Goal: Task Accomplishment & Management: Use online tool/utility

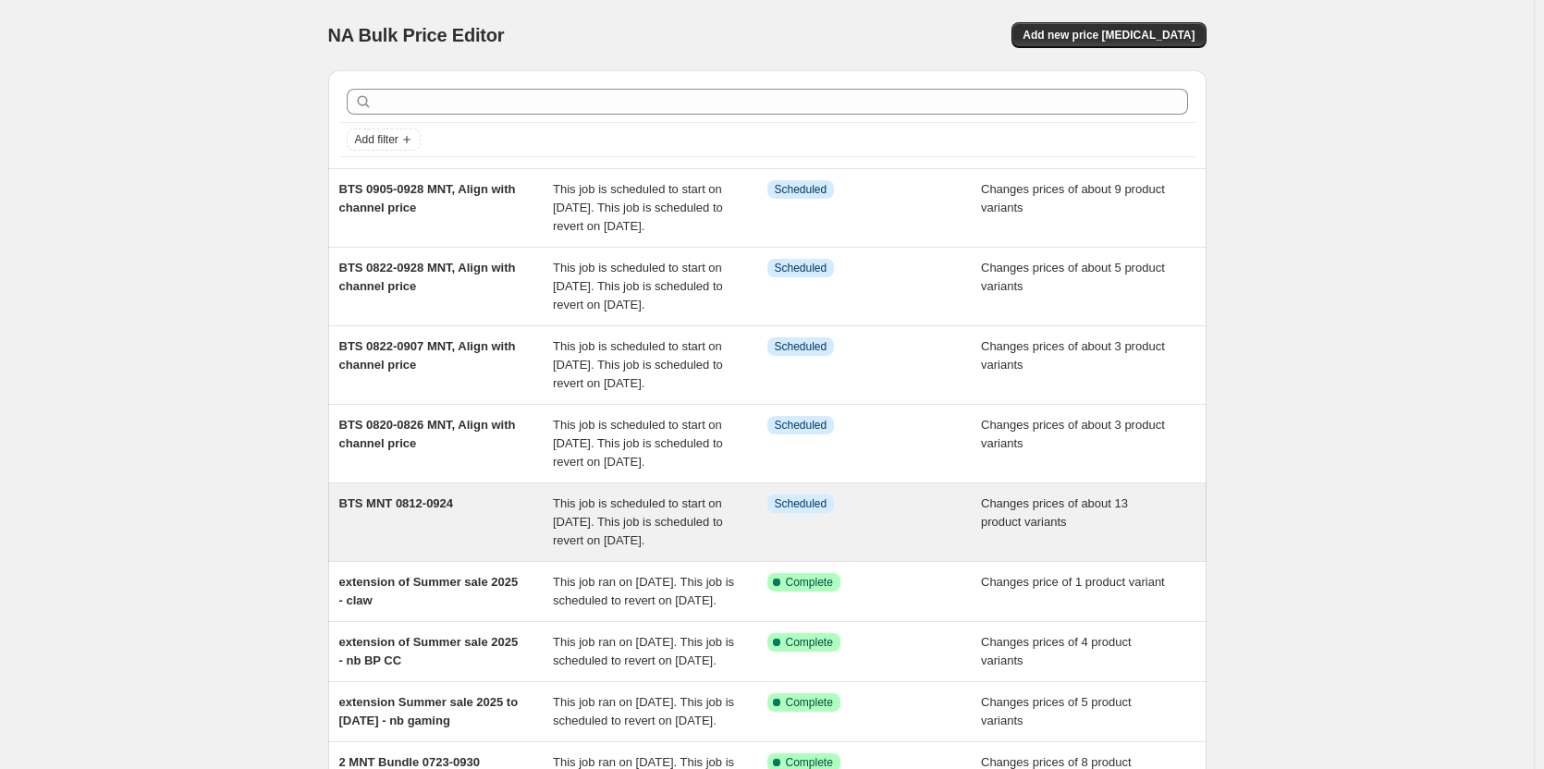
click at [474, 550] on div "BTS MNT 0812-0924" at bounding box center [446, 522] width 215 height 55
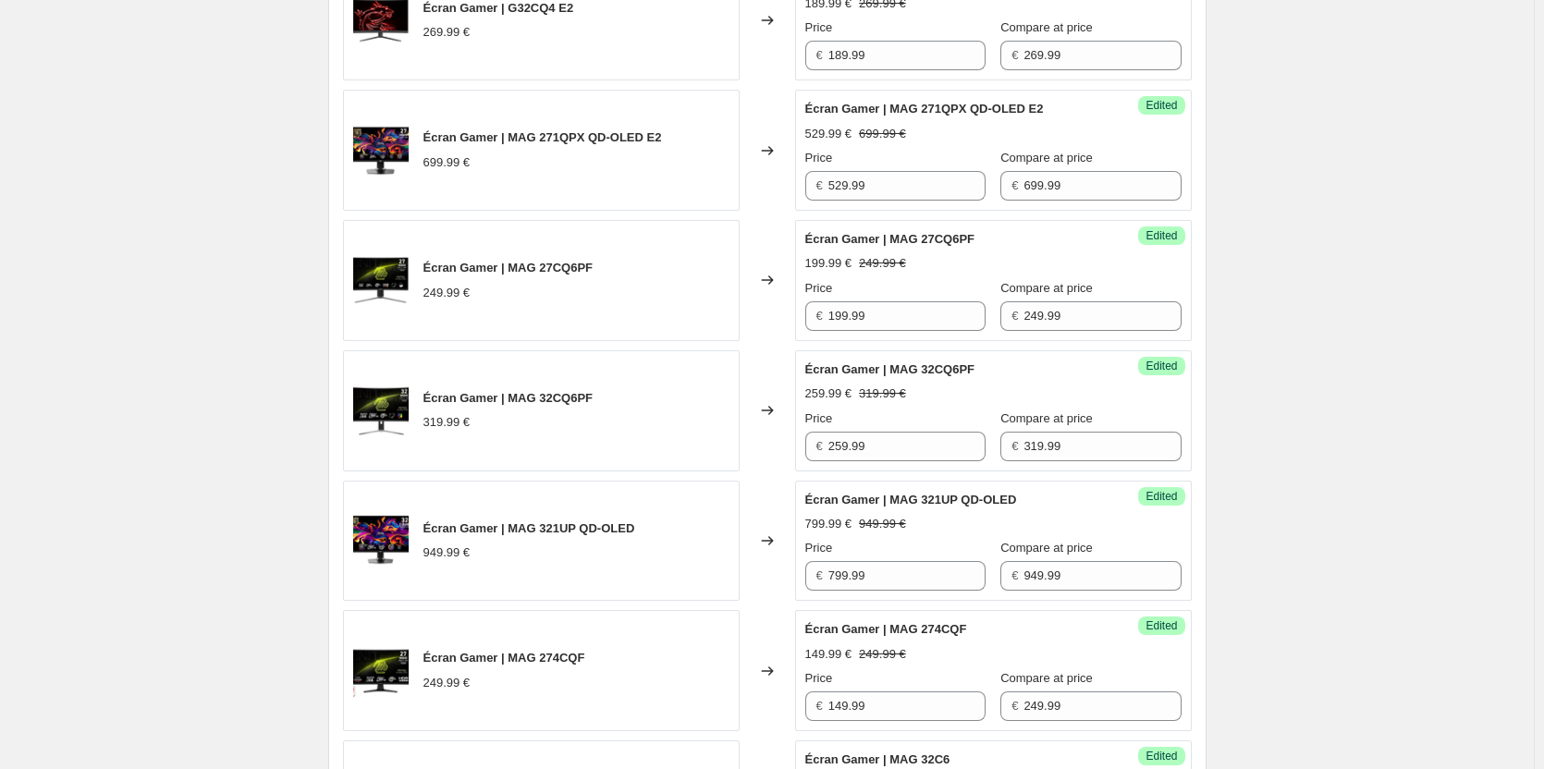
scroll to position [1202, 0]
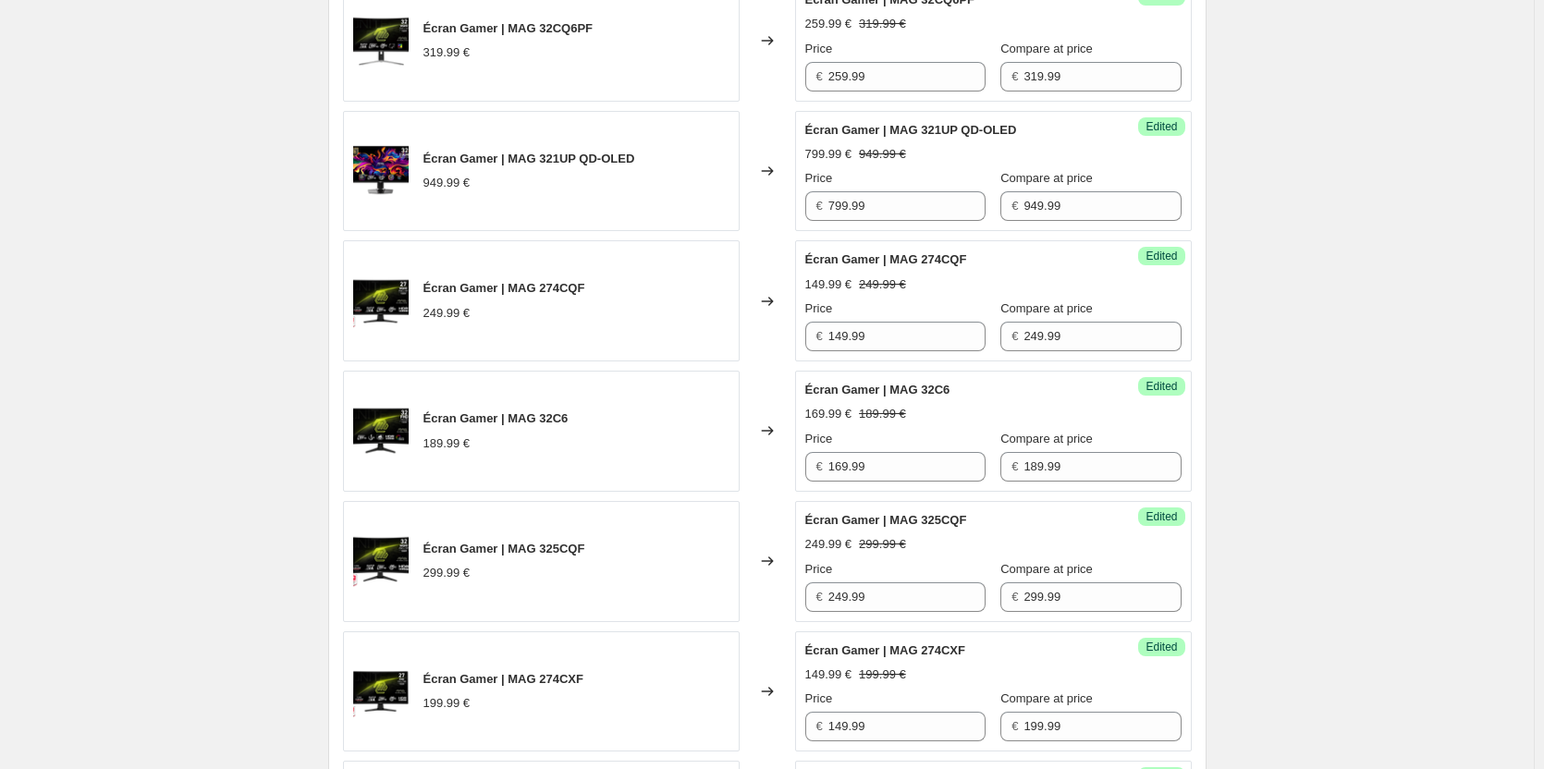
click at [546, 288] on span "Écran Gamer | MAG 274CQF" at bounding box center [504, 288] width 162 height 14
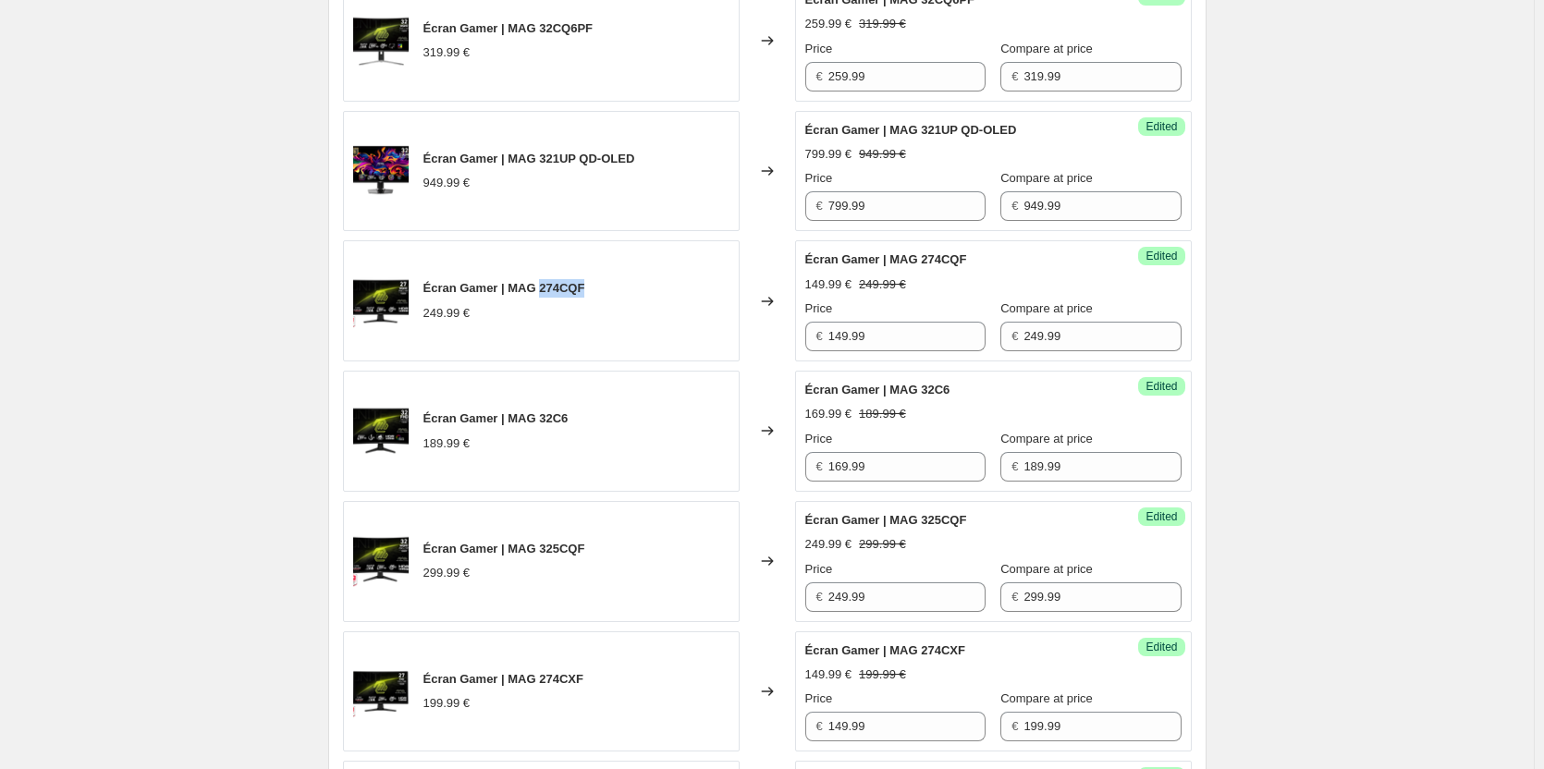
click at [546, 288] on span "Écran Gamer | MAG 274CQF" at bounding box center [504, 288] width 162 height 14
copy span "Écran Gamer | MAG 274CQF"
click at [569, 305] on div "249.99 €" at bounding box center [504, 313] width 162 height 18
drag, startPoint x: 591, startPoint y: 291, endPoint x: 502, endPoint y: 291, distance: 88.8
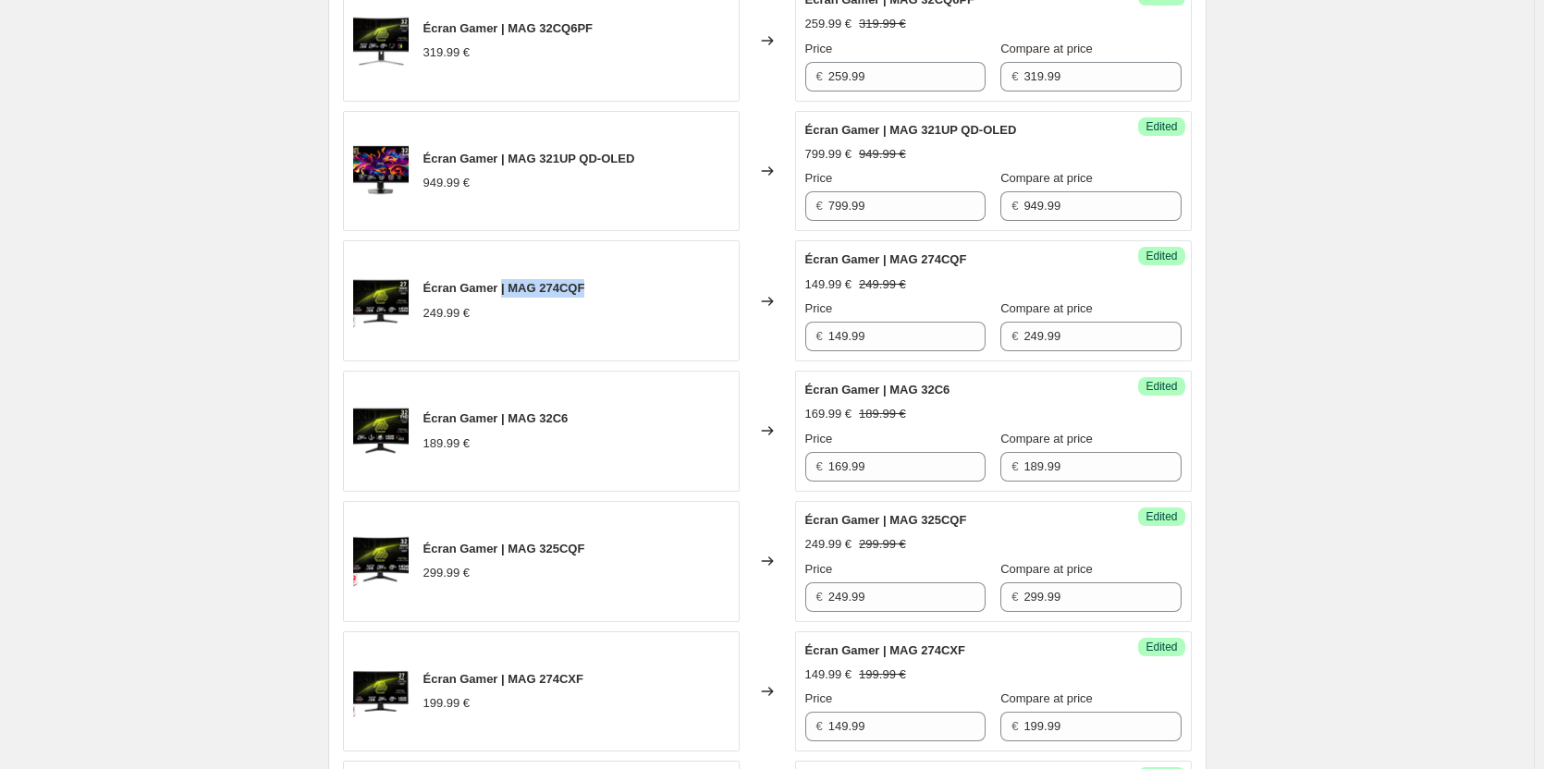
click at [502, 291] on div "Écran Gamer | MAG 274CQF 249.99 €" at bounding box center [541, 300] width 397 height 121
